Goal: Browse casually: Explore the website without a specific task or goal

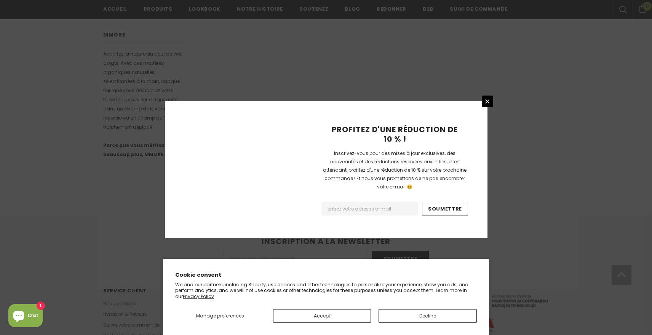
scroll to position [464, 0]
